Goal: Information Seeking & Learning: Learn about a topic

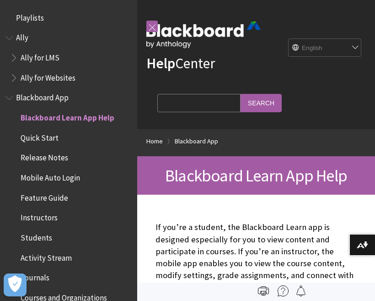
scroll to position [95, 0]
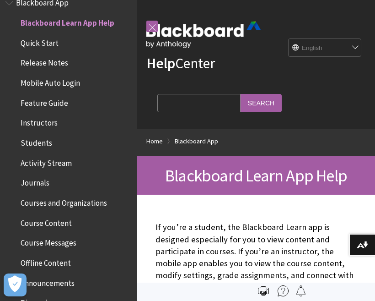
click at [321, 39] on select "English عربية Català Cymraeg Deutsch Español Suomi Français עברית Italiano 日本語 …" at bounding box center [325, 48] width 73 height 18
select select "/ar-sa/Blackboard_App"
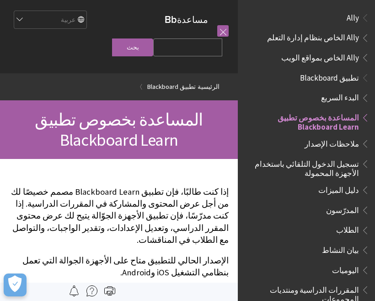
scroll to position [95, 0]
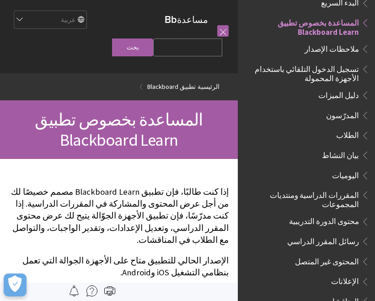
click at [350, 123] on ul "البدء السريع المساعدة بخصوص تطبيق Blackboard Learn ملاحظات الإصدار تسجيل الدخول…" at bounding box center [306, 241] width 126 height 493
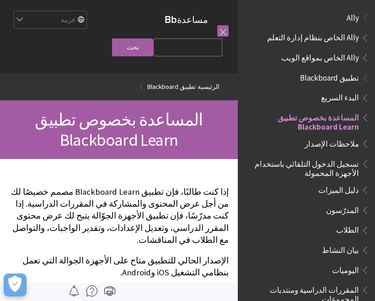
scroll to position [95, 0]
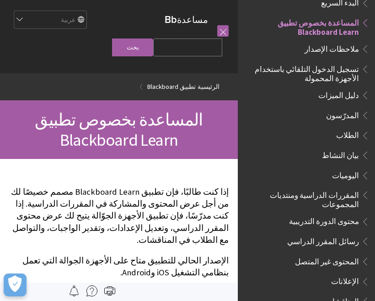
click at [353, 135] on span "الطلاب" at bounding box center [347, 134] width 23 height 12
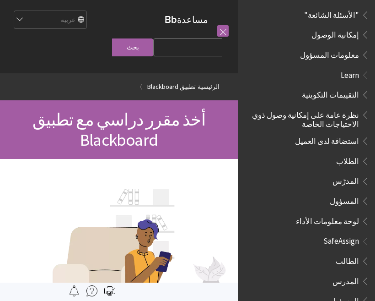
scroll to position [521, 0]
click at [348, 253] on span "الطالب" at bounding box center [347, 259] width 23 height 12
